Goal: Task Accomplishment & Management: Complete application form

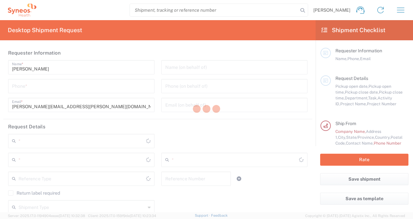
type input "[GEOGRAPHIC_DATA]"
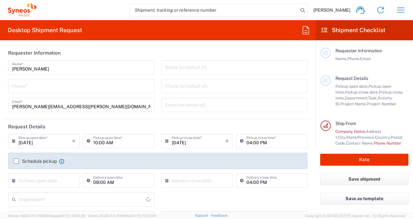
type input "[GEOGRAPHIC_DATA]"
type input "3110"
type input "IVH Mexico SA de CV"
click at [403, 7] on icon "button" at bounding box center [400, 10] width 10 height 10
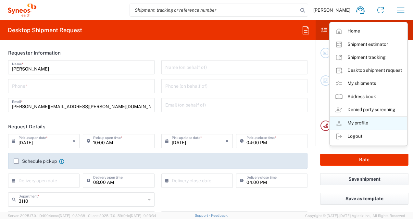
click at [360, 121] on link "My profile" at bounding box center [368, 122] width 77 height 13
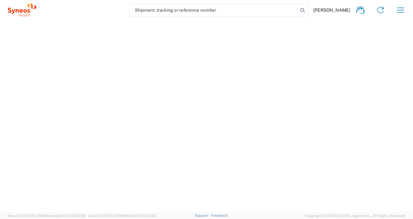
select select "MX"
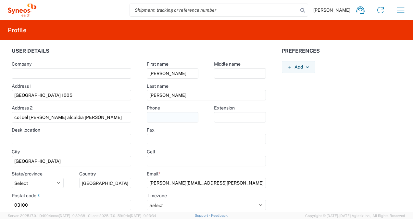
click at [164, 119] on input "text" at bounding box center [173, 117] width 52 height 10
type input "7711437551"
click at [298, 136] on div "Preferences Add AIR Default Dimensions UOM Code AIR Default Weight UOM Code AIR…" at bounding box center [341, 143] width 135 height 190
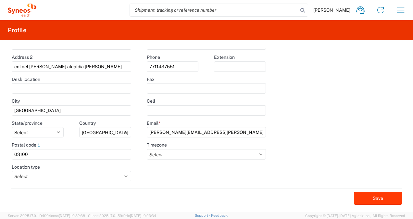
click at [364, 199] on button "Save" at bounding box center [378, 197] width 48 height 13
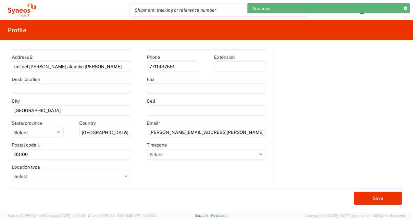
scroll to position [0, 0]
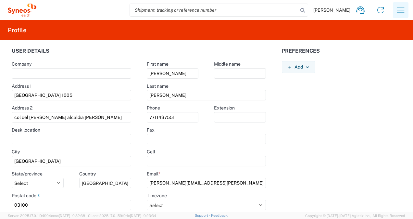
click at [405, 12] on icon "button" at bounding box center [400, 10] width 10 height 10
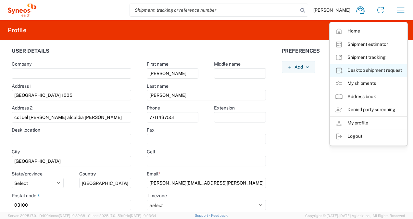
click at [393, 70] on link "Desktop shipment request" at bounding box center [368, 70] width 77 height 13
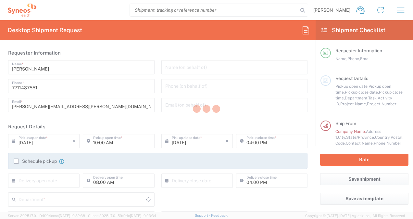
type input "3110"
type input "[GEOGRAPHIC_DATA]"
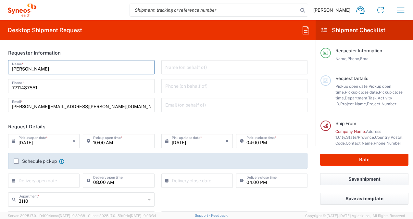
click at [66, 70] on input "[PERSON_NAME]" at bounding box center [81, 66] width 138 height 11
type input "[PERSON_NAME]"
click at [158, 115] on div "Name (on behalf of) Phone (on behalf of) Email (on behalf of)" at bounding box center [234, 88] width 153 height 56
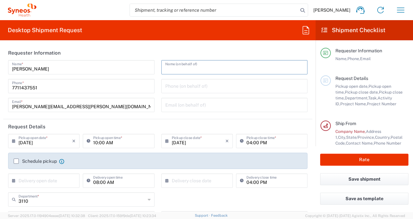
click at [273, 71] on input "text" at bounding box center [234, 66] width 138 height 11
click at [282, 41] on div "Desktop Shipment Request Requester Information [PERSON_NAME] Name * [PHONE_NUMB…" at bounding box center [157, 116] width 315 height 192
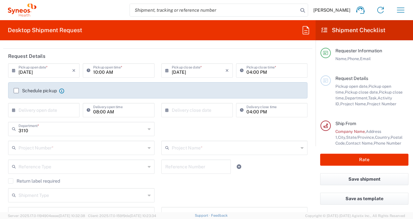
scroll to position [73, 0]
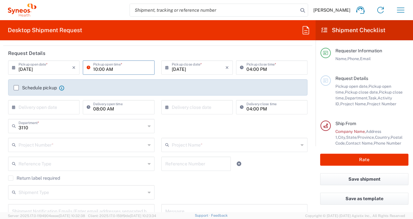
click at [110, 69] on input "10:00 AM" at bounding box center [121, 66] width 57 height 11
click at [126, 67] on input "10:00 AM" at bounding box center [121, 66] width 57 height 11
click at [104, 51] on header "Request Details" at bounding box center [157, 53] width 309 height 15
click at [116, 70] on input "10:00 AM" at bounding box center [121, 66] width 57 height 11
click at [119, 70] on input "1:00 AM" at bounding box center [121, 66] width 57 height 11
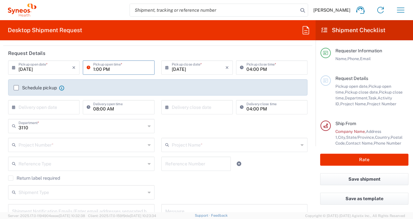
type input "01:00 PM"
click at [106, 43] on div "Desktop Shipment Request Requester Information [PERSON_NAME] Name * [PHONE_NUMB…" at bounding box center [157, 116] width 315 height 192
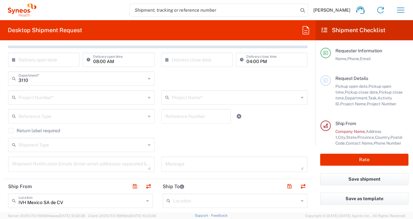
scroll to position [125, 0]
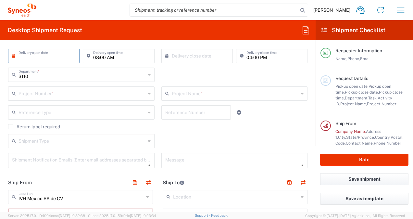
click at [56, 52] on input "text" at bounding box center [45, 55] width 54 height 11
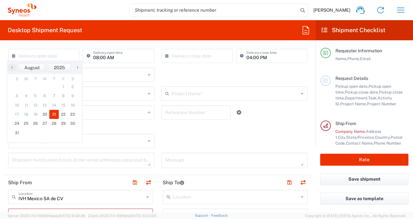
click at [57, 115] on span "21" at bounding box center [53, 114] width 9 height 9
type input "[DATE]"
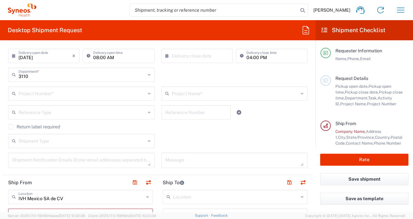
click at [165, 55] on icon at bounding box center [168, 56] width 6 height 10
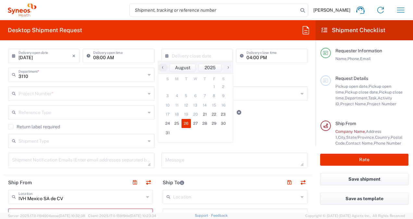
click at [187, 124] on span "26" at bounding box center [185, 123] width 9 height 9
type input "[DATE]"
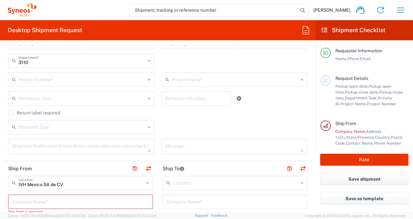
scroll to position [141, 0]
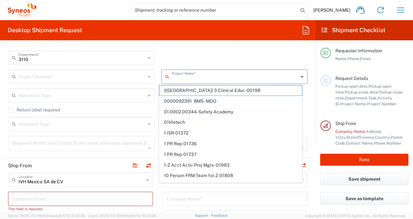
click at [208, 74] on input "text" at bounding box center [235, 75] width 127 height 11
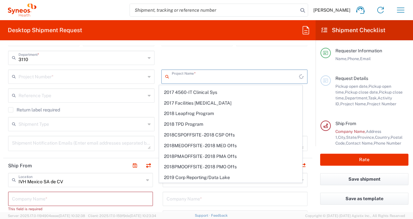
scroll to position [0, 0]
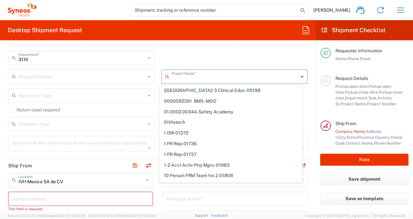
click at [266, 61] on div "3110 Department * 3110 3000 3100 3109 3111 3112 3125 3130 3135 3136 3150 3155 3…" at bounding box center [158, 60] width 306 height 19
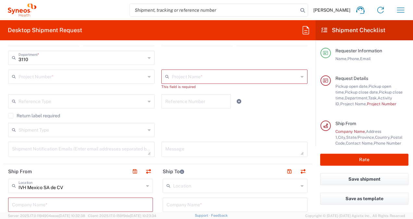
click at [293, 117] on agx-checkbox-control "Return label required" at bounding box center [157, 115] width 299 height 5
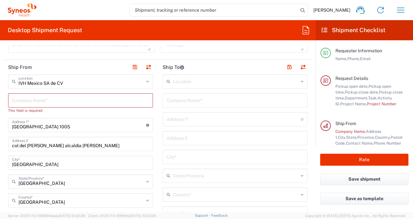
scroll to position [255, 0]
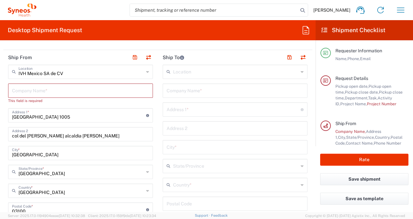
click at [185, 164] on input "text" at bounding box center [235, 165] width 125 height 11
type input "h"
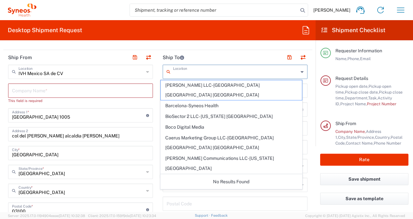
click at [224, 68] on input "text" at bounding box center [235, 71] width 125 height 11
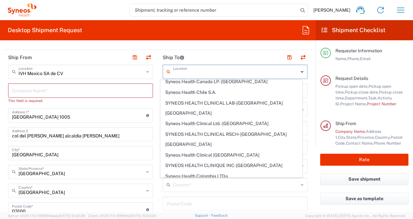
scroll to position [0, 0]
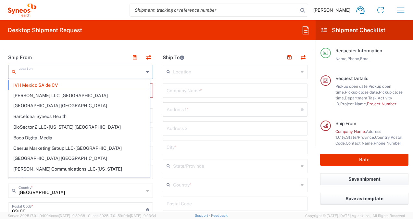
click at [81, 71] on input "text" at bounding box center [80, 71] width 125 height 11
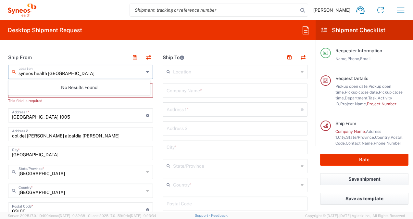
type input "syneos health [GEOGRAPHIC_DATA]"
click at [158, 74] on main "Location [PERSON_NAME] LLC-[GEOGRAPHIC_DATA] [GEOGRAPHIC_DATA] [GEOGRAPHIC_DATA…" at bounding box center [235, 201] width 154 height 272
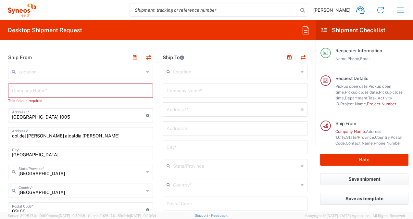
click at [146, 71] on icon at bounding box center [147, 71] width 3 height 10
type input "IVH Mexico SA de CV"
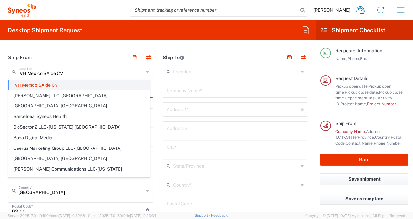
click at [39, 84] on span "IVH Mexico SA de CV" at bounding box center [79, 85] width 141 height 10
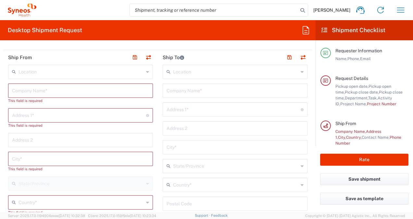
click at [146, 72] on icon at bounding box center [147, 71] width 3 height 10
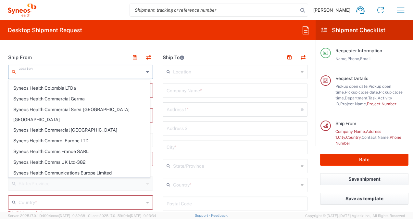
scroll to position [581, 0]
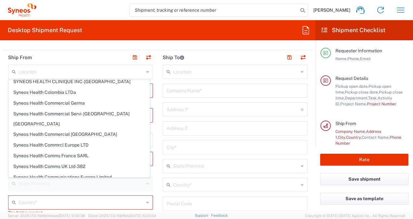
click at [102, 42] on div "Desktop Shipment Request Requester Information [PERSON_NAME] Name * [PHONE_NUMB…" at bounding box center [157, 116] width 315 height 192
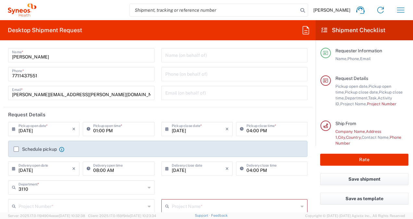
scroll to position [0, 0]
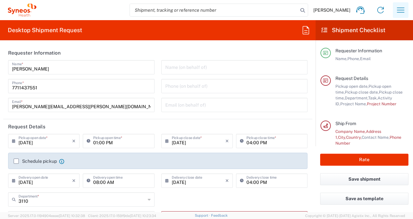
click at [399, 4] on button "button" at bounding box center [400, 10] width 16 height 16
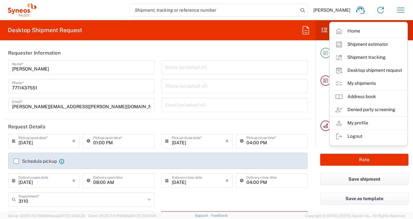
scroll to position [145, 0]
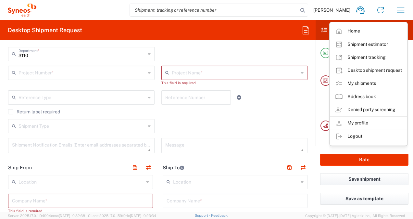
drag, startPoint x: 310, startPoint y: 85, endPoint x: 310, endPoint y: 79, distance: 5.8
click at [310, 79] on form "Requester Information [PERSON_NAME] Name * [PHONE_NUMBER] Phone * [PERSON_NAME]…" at bounding box center [157, 128] width 315 height 166
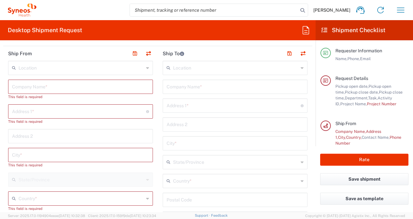
scroll to position [252, 0]
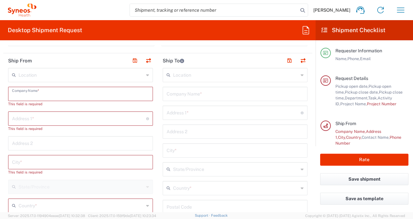
click at [63, 93] on input "text" at bounding box center [80, 93] width 137 height 11
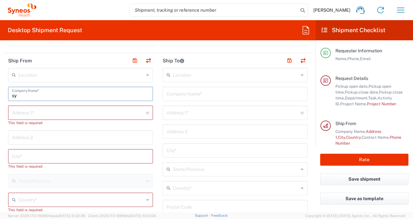
type input "s"
type input "SYNEOS HEALTH"
click at [91, 122] on div "This field is required" at bounding box center [80, 123] width 145 height 6
click at [146, 75] on icon at bounding box center [147, 75] width 3 height 10
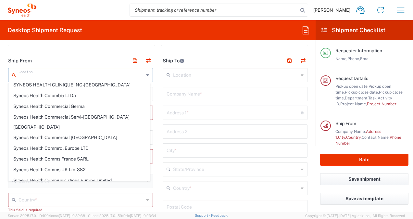
scroll to position [0, 0]
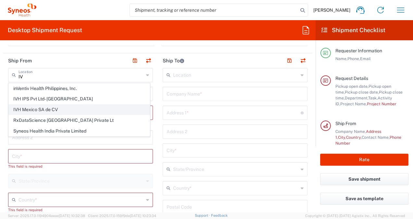
click at [43, 110] on span "IVH Mexico SA de CV" at bounding box center [79, 109] width 141 height 10
type input "IVH Mexico SA de CV"
type input "[GEOGRAPHIC_DATA] 1005"
type input "col del [PERSON_NAME] alcaldia [PERSON_NAME]"
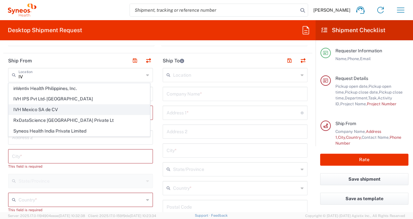
type input "[GEOGRAPHIC_DATA]"
type input "03100"
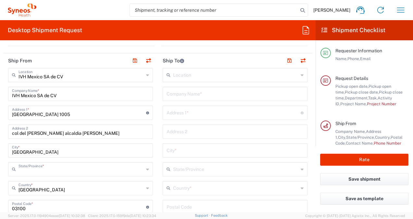
type input "[GEOGRAPHIC_DATA]"
click at [62, 57] on header "Ship From" at bounding box center [80, 60] width 154 height 15
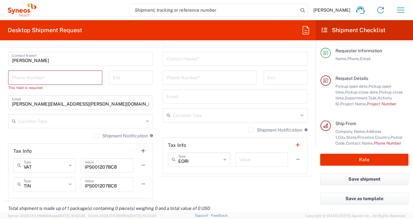
scroll to position [413, 0]
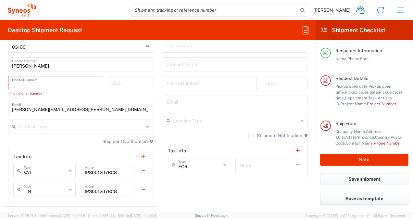
click at [62, 81] on input "tel" at bounding box center [55, 82] width 86 height 11
type input "7711437551"
type input "[PERSON_NAME][EMAIL_ADDRESS][PERSON_NAME][DOMAIN_NAME]"
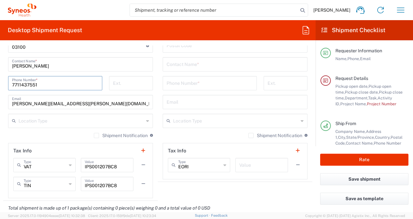
click at [109, 91] on div "Ext." at bounding box center [131, 85] width 51 height 19
click at [143, 119] on div "Location Type" at bounding box center [80, 121] width 145 height 14
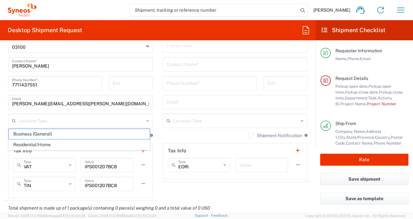
click at [143, 119] on div "Location Type" at bounding box center [80, 121] width 145 height 14
click at [132, 111] on div "IVH [GEOGRAPHIC_DATA] SA de CV Location IVH [GEOGRAPHIC_DATA] [GEOGRAPHIC_DATA]…" at bounding box center [80, 52] width 145 height 291
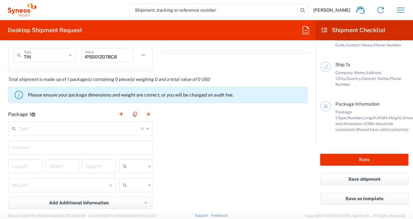
scroll to position [543, 0]
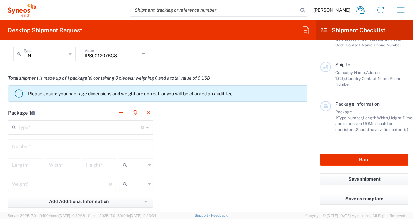
click at [146, 126] on icon at bounding box center [147, 127] width 3 height 10
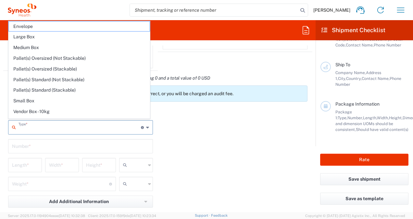
scroll to position [17, 0]
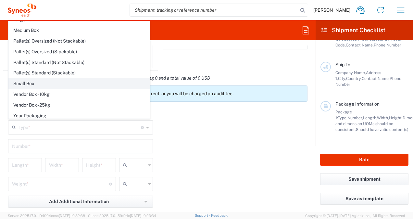
click at [47, 83] on span "Small Box" at bounding box center [79, 83] width 141 height 10
type input "Small Box"
type input "12.25"
type input "11"
type input "1.5"
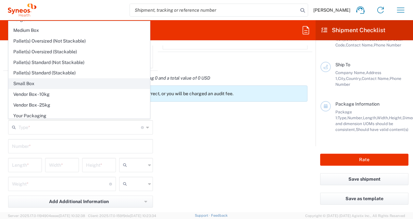
type input "in"
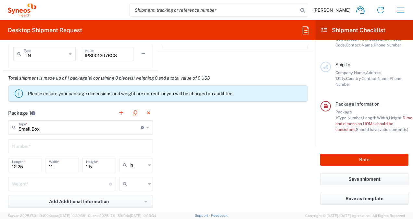
click at [231, 159] on div "Package 1 Small Box Type * Material used to package goods Envelope Large Box Me…" at bounding box center [157, 176] width 309 height 142
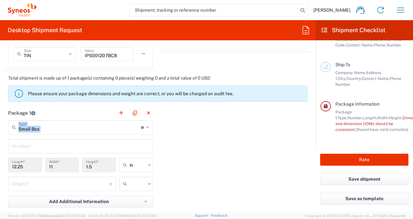
drag, startPoint x: 256, startPoint y: 111, endPoint x: 314, endPoint y: 147, distance: 67.9
click at [314, 147] on form "Requester Information [PERSON_NAME] Name * [PHONE_NUMBER] Phone * [PERSON_NAME]…" at bounding box center [157, 128] width 315 height 166
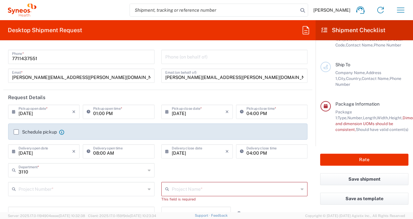
scroll to position [0, 0]
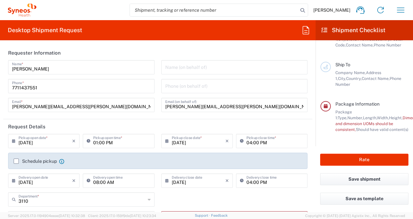
click at [307, 102] on form "Requester Information [PERSON_NAME] Name * [PHONE_NUMBER] Phone * [PERSON_NAME]…" at bounding box center [157, 128] width 315 height 166
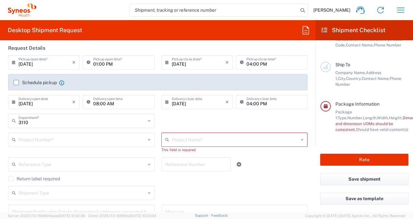
scroll to position [76, 0]
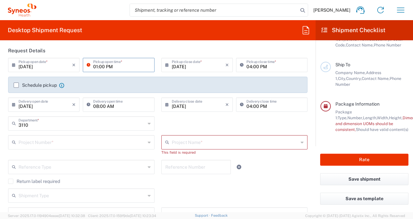
click at [97, 65] on input "01:00 PM" at bounding box center [121, 64] width 57 height 11
type input "12:00 PM"
click at [163, 74] on div "[DATE] × Pickup close date * Cancel Apply" at bounding box center [197, 67] width 75 height 19
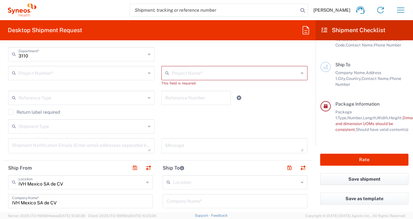
scroll to position [148, 0]
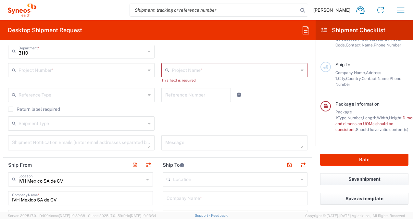
click at [149, 123] on div "Shipment Type" at bounding box center [81, 123] width 146 height 14
click at [178, 119] on div "Shipment Type Batch Regular" at bounding box center [158, 125] width 306 height 19
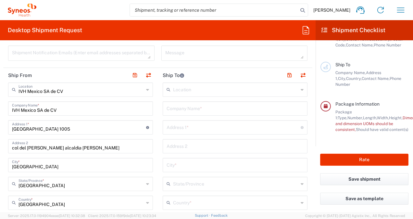
scroll to position [262, 0]
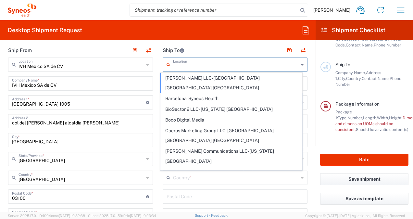
click at [227, 62] on input "text" at bounding box center [235, 63] width 125 height 11
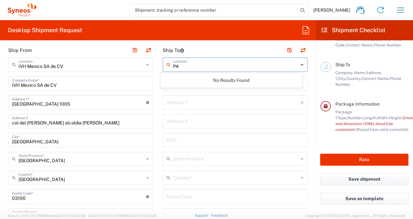
type input "P"
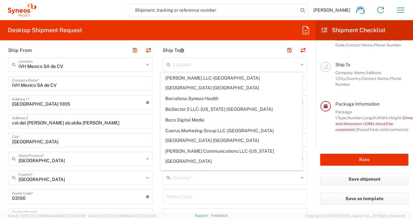
click at [224, 52] on header "Ship To" at bounding box center [235, 50] width 154 height 15
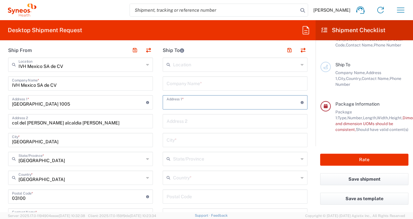
click at [194, 103] on input "text" at bounding box center [233, 101] width 134 height 11
type input "CALLE 16 DE ENERO"
click at [180, 141] on input "text" at bounding box center [234, 139] width 137 height 11
type input "PACHUCA DE [PERSON_NAME]"
click at [304, 131] on main "Location [PERSON_NAME] LLC-[GEOGRAPHIC_DATA] [GEOGRAPHIC_DATA] [GEOGRAPHIC_DATA…" at bounding box center [235, 193] width 154 height 272
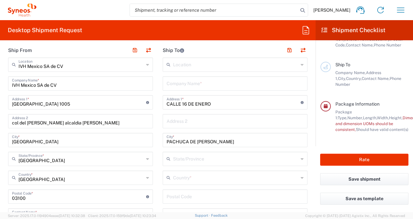
click at [193, 179] on input "text" at bounding box center [235, 176] width 125 height 11
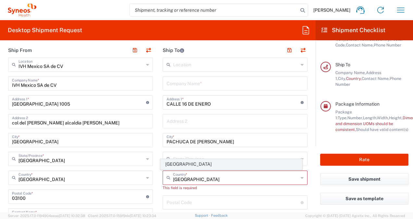
click at [172, 164] on span "[GEOGRAPHIC_DATA]" at bounding box center [231, 164] width 141 height 10
type input "[GEOGRAPHIC_DATA]"
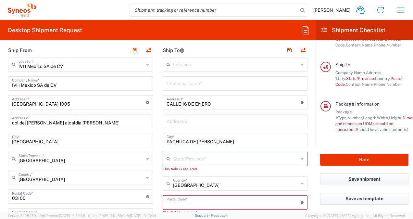
click at [183, 200] on input "undefined" at bounding box center [233, 201] width 134 height 11
type input "42060"
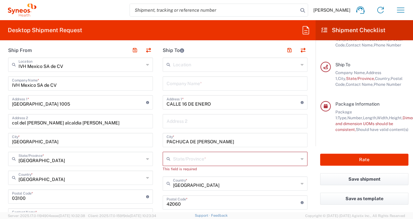
click at [306, 153] on main "Location [PERSON_NAME] LLC-[GEOGRAPHIC_DATA] [GEOGRAPHIC_DATA] [GEOGRAPHIC_DATA…" at bounding box center [235, 196] width 154 height 278
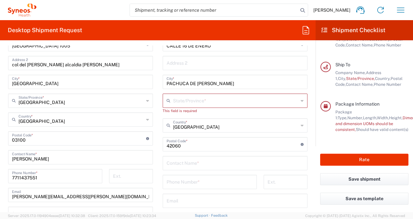
scroll to position [325, 0]
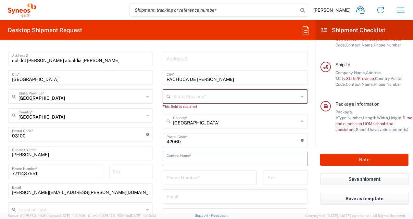
click at [199, 161] on input "text" at bounding box center [234, 157] width 137 height 11
type input "s"
type input "[PERSON_NAME]"
click at [183, 175] on input "tel" at bounding box center [209, 176] width 86 height 11
type input "7711437551"
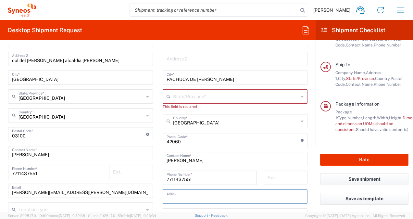
click at [199, 194] on input "text" at bounding box center [234, 195] width 137 height 11
type input "[PERSON_NAME][EMAIL_ADDRESS][PERSON_NAME][DOMAIN_NAME]"
type input "[PERSON_NAME]"
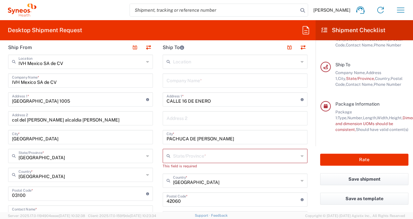
scroll to position [257, 0]
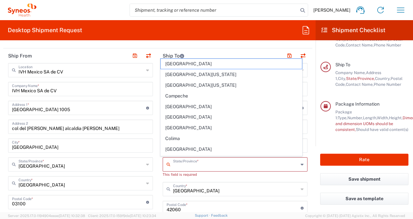
click at [218, 165] on input "text" at bounding box center [235, 163] width 125 height 11
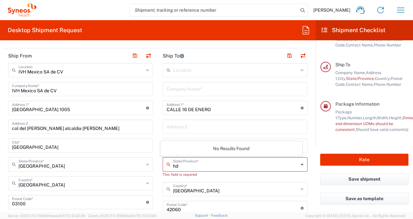
type input "h"
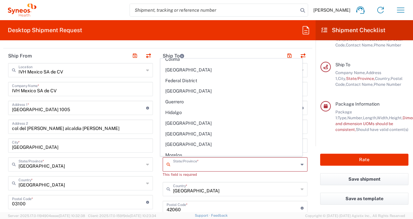
scroll to position [90, 0]
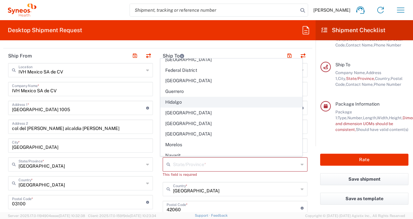
click at [189, 98] on span "Hidalgo" at bounding box center [231, 102] width 141 height 10
type input "Hidalgo"
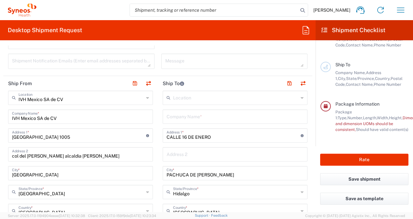
scroll to position [228, 0]
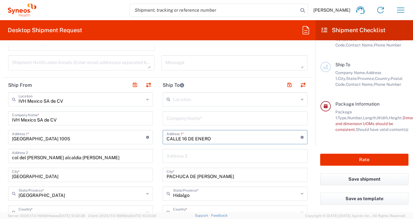
click at [246, 138] on input "CALLE 16 DE ENERO" at bounding box center [233, 136] width 134 height 11
type input "[STREET_ADDRESS]"
click at [206, 159] on input "text" at bounding box center [234, 155] width 137 height 11
type input "Colonia Periodistas"
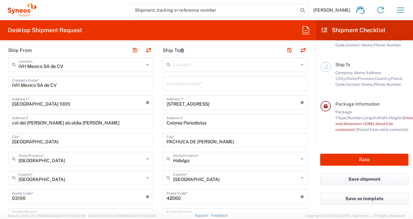
scroll to position [276, 0]
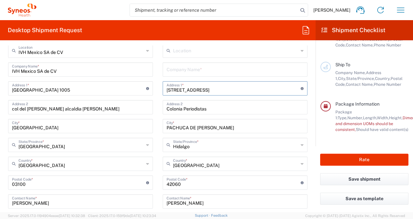
click at [208, 90] on input "[STREET_ADDRESS]" at bounding box center [233, 87] width 134 height 11
click at [216, 89] on input "Calle 16 de enero, Num. exterior 6, Nùmero interior 7" at bounding box center [233, 87] width 134 height 11
click at [220, 89] on input "Calle 16 de enero, Num. Exterior 6, Nùmero interior 7" at bounding box center [233, 87] width 134 height 11
click at [234, 87] on input "Calle 16 de enero, Num. Ext.erior 6, Nùmero interior 7" at bounding box center [233, 87] width 134 height 11
click at [246, 89] on input "Calle 16 de enero, Num. Ext.6, Nùmero interior 7" at bounding box center [233, 87] width 134 height 11
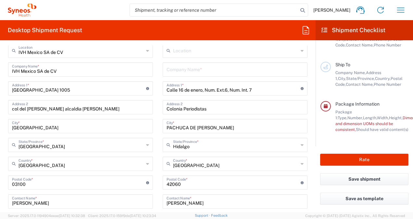
click at [309, 77] on form "Requester Information [PERSON_NAME] Name * [PHONE_NUMBER] Phone * [PERSON_NAME]…" at bounding box center [157, 128] width 315 height 166
click at [211, 90] on input "Calle 16 de enero, Num. Ext.6, Num. Int. 7" at bounding box center [233, 87] width 134 height 11
click at [232, 89] on input "[STREET_ADDRESS] Ext.6, Num. Int. 7" at bounding box center [233, 87] width 134 height 11
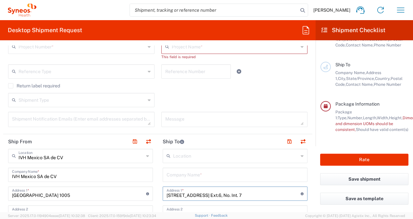
scroll to position [175, 0]
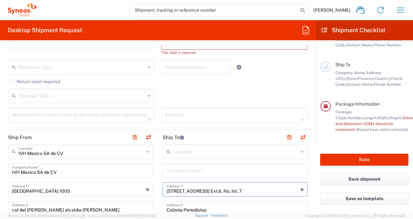
type input "[STREET_ADDRESS] Ext.6, No. Int. 7"
click at [120, 117] on textarea at bounding box center [81, 114] width 138 height 11
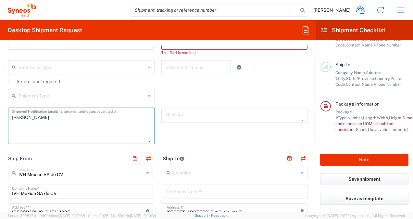
drag, startPoint x: 147, startPoint y: 119, endPoint x: 146, endPoint y: 140, distance: 21.1
click at [146, 140] on textarea "[PERSON_NAME]" at bounding box center [81, 125] width 138 height 32
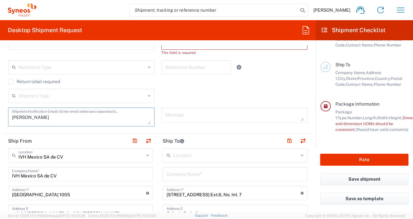
drag, startPoint x: 146, startPoint y: 140, endPoint x: 146, endPoint y: 123, distance: 17.5
click at [146, 123] on textarea "[PERSON_NAME]" at bounding box center [81, 116] width 138 height 15
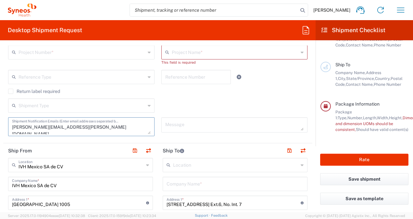
scroll to position [167, 0]
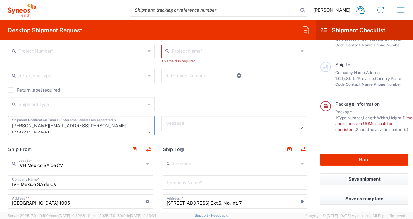
type textarea "[PERSON_NAME][EMAIL_ADDRESS][PERSON_NAME][DOMAIN_NAME]"
click at [290, 102] on div "Shipment Type Batch Regular" at bounding box center [158, 106] width 306 height 19
click at [229, 121] on textarea at bounding box center [234, 123] width 138 height 11
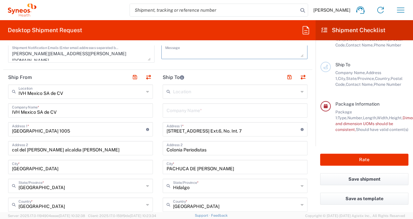
scroll to position [245, 0]
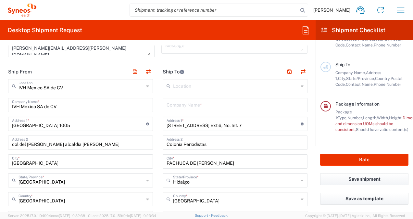
click at [300, 85] on icon at bounding box center [301, 86] width 3 height 10
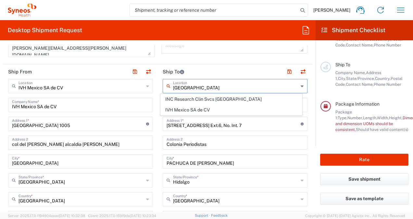
type input "[GEOGRAPHIC_DATA]"
click at [315, 73] on main "Requester Information Name, Phone, Email Request Details Pickup open date, Pick…" at bounding box center [363, 93] width 97 height 106
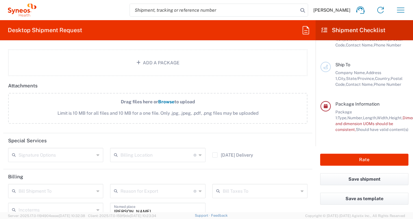
scroll to position [804, 0]
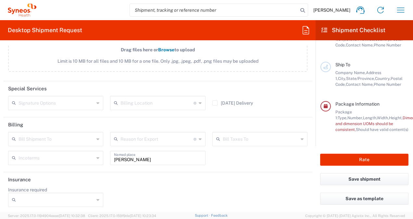
click at [96, 201] on icon at bounding box center [97, 199] width 3 height 10
click at [142, 195] on div "Insurance required No Yes" at bounding box center [158, 198] width 306 height 25
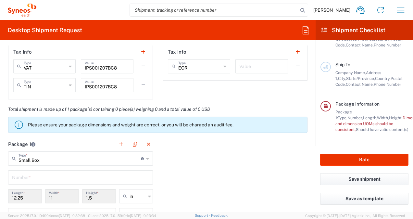
scroll to position [517, 0]
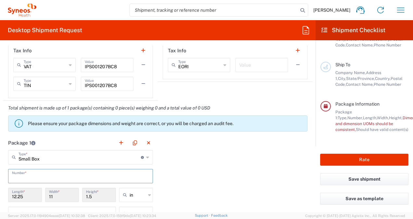
click at [61, 175] on input "text" at bounding box center [80, 175] width 137 height 11
type input "1"
click at [176, 179] on div "Package 1 Small Box Type * Material used to package goods Envelope Large Box Me…" at bounding box center [157, 206] width 309 height 142
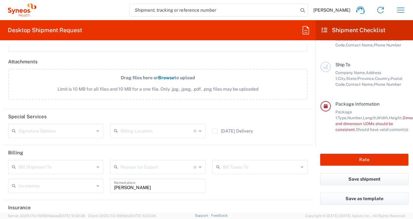
scroll to position [804, 0]
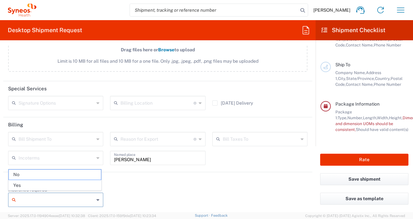
click at [74, 202] on input "Insurance required" at bounding box center [56, 199] width 76 height 10
click at [35, 172] on span "No" at bounding box center [55, 174] width 92 height 10
type input "No"
click at [164, 192] on div "Insurance required No No Yes" at bounding box center [158, 198] width 306 height 25
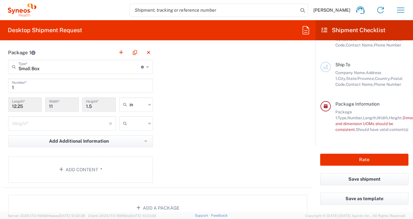
scroll to position [611, 0]
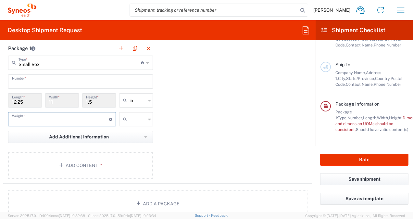
click at [78, 115] on input "number" at bounding box center [60, 118] width 97 height 11
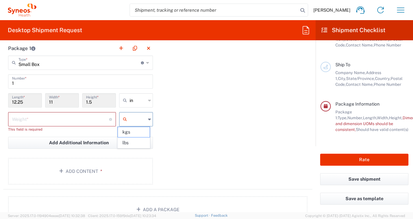
click at [133, 115] on input "text" at bounding box center [137, 119] width 16 height 10
click at [133, 131] on span "kgs" at bounding box center [134, 132] width 32 height 10
type input "kgs"
click at [69, 117] on input "number" at bounding box center [60, 118] width 97 height 11
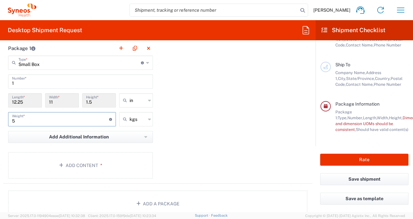
type input "5"
click at [177, 133] on div "Package 1 Small Box Type * Material used to package goods Envelope Large Box Me…" at bounding box center [157, 112] width 309 height 142
click at [139, 104] on div "in" at bounding box center [136, 100] width 34 height 14
click at [131, 123] on span "cm" at bounding box center [134, 124] width 32 height 10
type input "31.12"
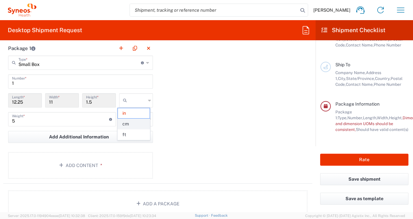
type input "27.94"
type input "3.81"
click at [200, 134] on div "Package 1 Small Box Type * Material used to package goods Envelope Large Box Me…" at bounding box center [157, 112] width 309 height 142
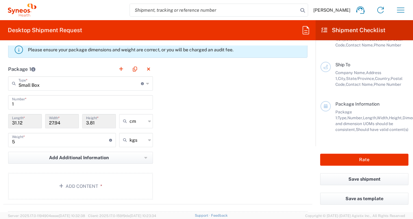
scroll to position [589, 0]
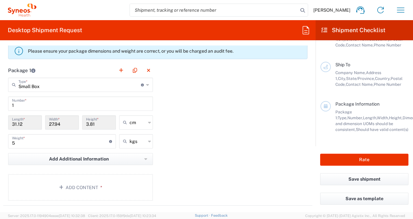
click at [25, 123] on input "31.12" at bounding box center [25, 121] width 26 height 11
click at [148, 125] on icon at bounding box center [149, 122] width 3 height 10
type input "cm"
click at [134, 135] on span "cm" at bounding box center [134, 135] width 32 height 10
click at [133, 125] on input "text" at bounding box center [137, 122] width 16 height 10
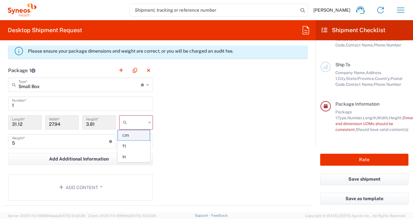
click at [136, 132] on span "cm" at bounding box center [134, 135] width 32 height 10
type input "cm"
click at [187, 131] on div "Package 1 Small Box Type * Material used to package goods Envelope Large Box Me…" at bounding box center [157, 134] width 309 height 142
